Goal: Task Accomplishment & Management: Use online tool/utility

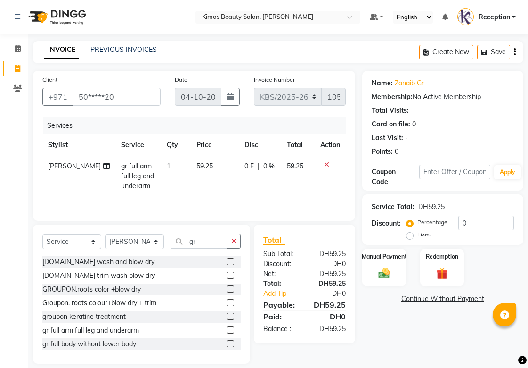
select select "service"
select select "58527"
click at [76, 163] on td "[PERSON_NAME]" at bounding box center [78, 176] width 73 height 41
select select "58527"
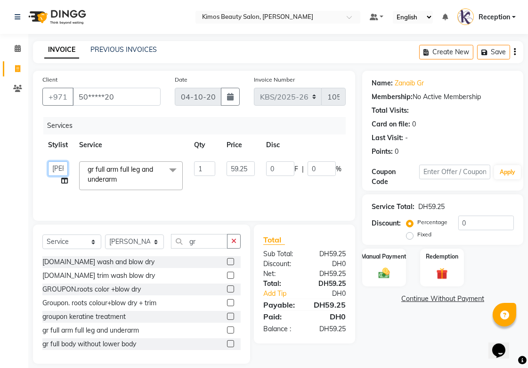
click at [52, 166] on select "[PERSON_NAME] Nameta Reception [PERSON_NAME]" at bounding box center [58, 168] width 20 height 15
select select "52847"
click at [62, 177] on span at bounding box center [64, 181] width 7 height 10
click at [63, 181] on icon at bounding box center [64, 180] width 7 height 7
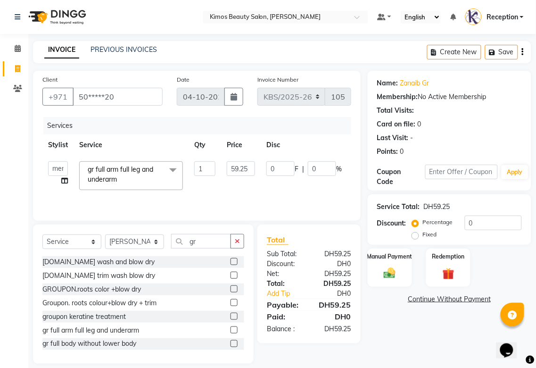
select select "52847"
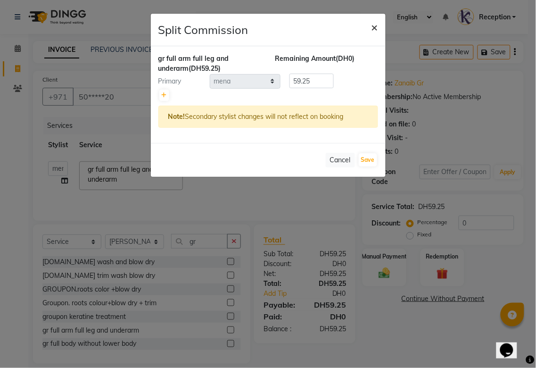
click at [376, 28] on span "×" at bounding box center [374, 27] width 7 height 14
